Goal: Task Accomplishment & Management: Complete application form

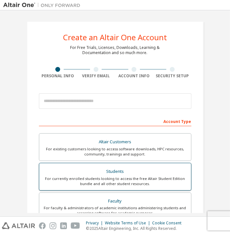
click at [141, 172] on div "Students" at bounding box center [115, 171] width 144 height 9
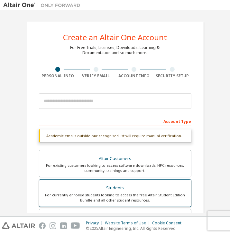
click at [149, 195] on div "For currently enrolled students looking to access the free Altair Student Editi…" at bounding box center [115, 197] width 144 height 10
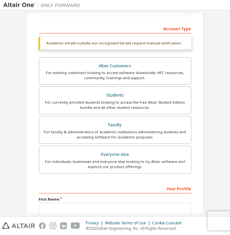
scroll to position [154, 0]
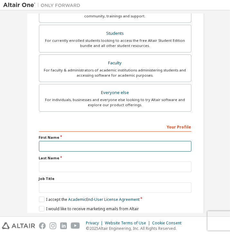
click at [84, 145] on input "text" at bounding box center [115, 146] width 152 height 11
type input "******"
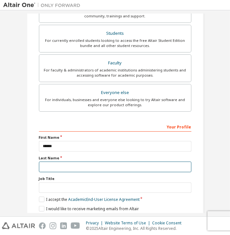
click at [98, 165] on input "text" at bounding box center [115, 166] width 152 height 11
type input "**********"
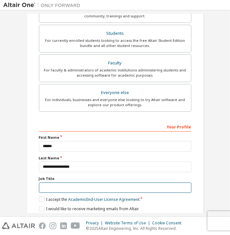
click at [82, 188] on input "text" at bounding box center [115, 187] width 152 height 11
type input "*******"
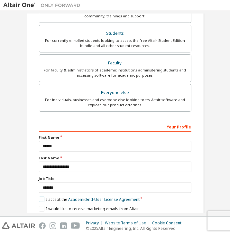
click at [41, 200] on label "I accept the Academic End-User License Agreement" at bounding box center [89, 199] width 101 height 5
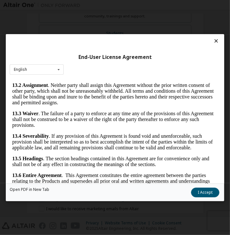
scroll to position [6, 0]
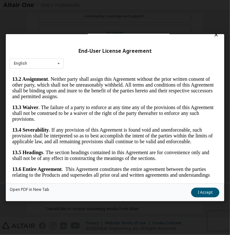
click at [204, 191] on button "I Accept" at bounding box center [205, 193] width 28 height 10
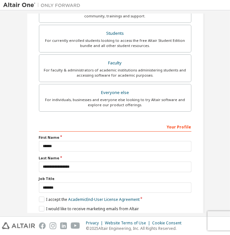
scroll to position [177, 0]
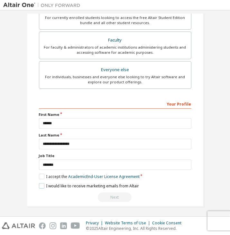
click at [44, 185] on label "I would like to receive marketing emails from Altair" at bounding box center [89, 185] width 100 height 5
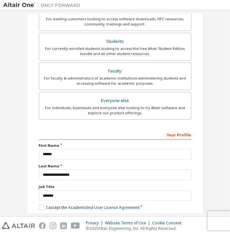
click at [176, 134] on div "Your Profile" at bounding box center [115, 134] width 152 height 10
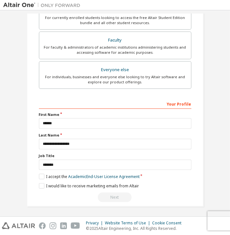
click at [110, 194] on div "Next" at bounding box center [115, 197] width 152 height 10
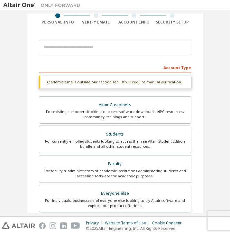
scroll to position [23, 0]
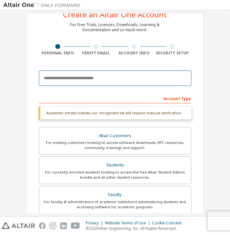
click at [88, 81] on input "email" at bounding box center [115, 77] width 152 height 15
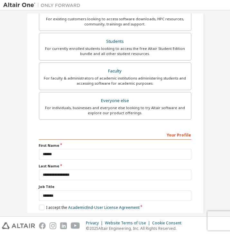
scroll to position [177, 0]
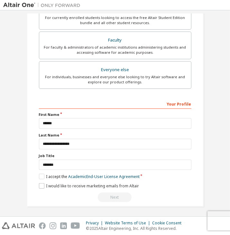
type input "**********"
click at [43, 183] on label "I would like to receive marketing emails from Altair" at bounding box center [89, 185] width 100 height 5
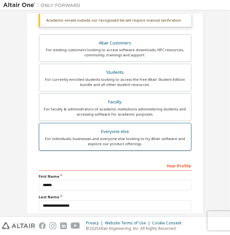
scroll to position [85, 0]
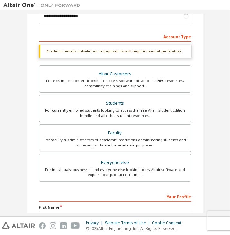
click at [52, 198] on div "Your Profile" at bounding box center [115, 196] width 152 height 10
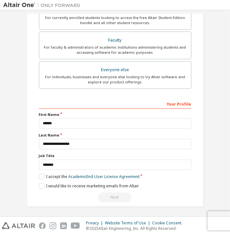
scroll to position [161, 0]
click at [107, 196] on button "Next" at bounding box center [115, 198] width 34 height 10
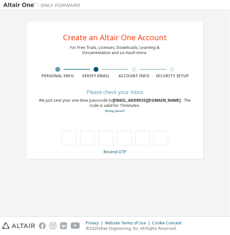
scroll to position [0, 0]
type input "*"
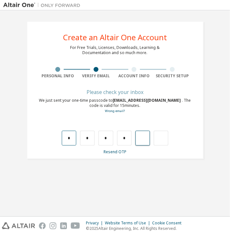
type input "*"
